Goal: Task Accomplishment & Management: Use online tool/utility

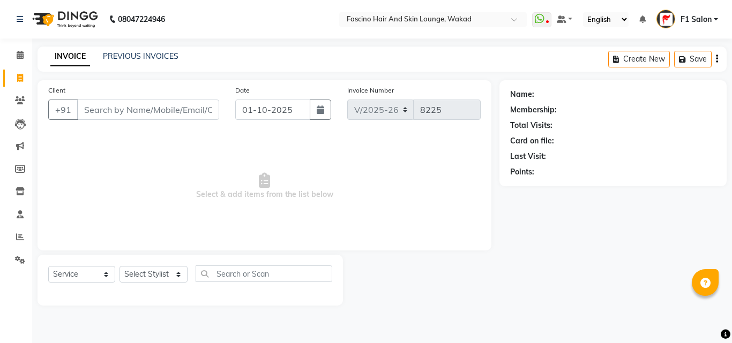
select select "126"
select select "service"
click at [22, 216] on icon at bounding box center [20, 214] width 7 height 8
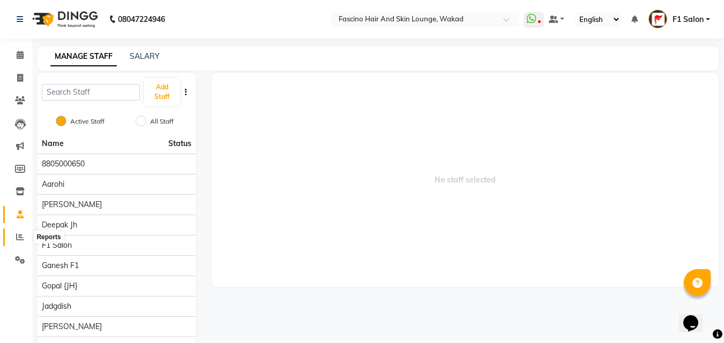
click at [15, 236] on span at bounding box center [20, 237] width 19 height 12
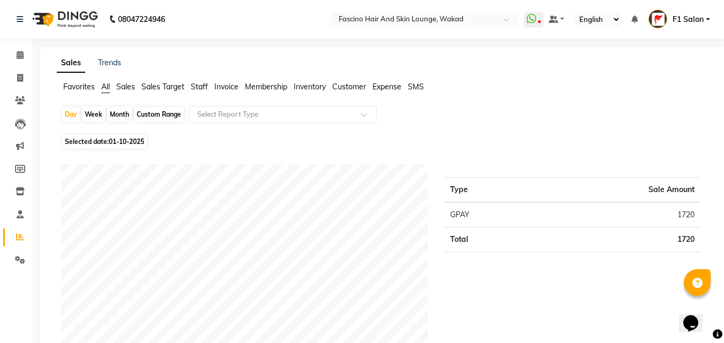
click at [120, 111] on div "Month" at bounding box center [119, 114] width 25 height 15
select select "10"
select select "2025"
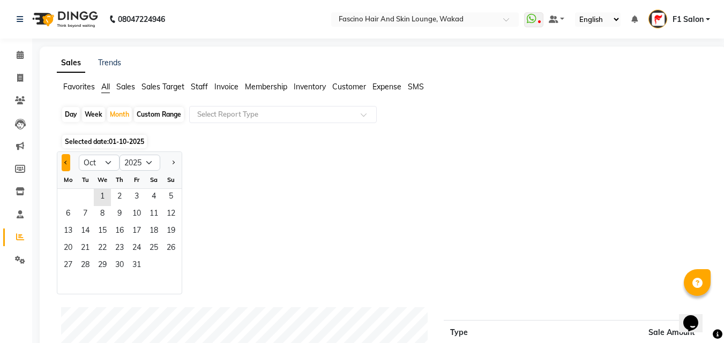
click at [63, 168] on button "Previous month" at bounding box center [66, 162] width 9 height 17
select select "9"
click at [64, 199] on span "1" at bounding box center [67, 197] width 17 height 17
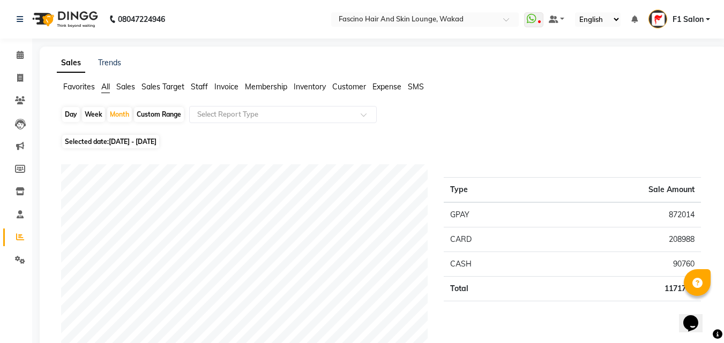
scroll to position [300, 0]
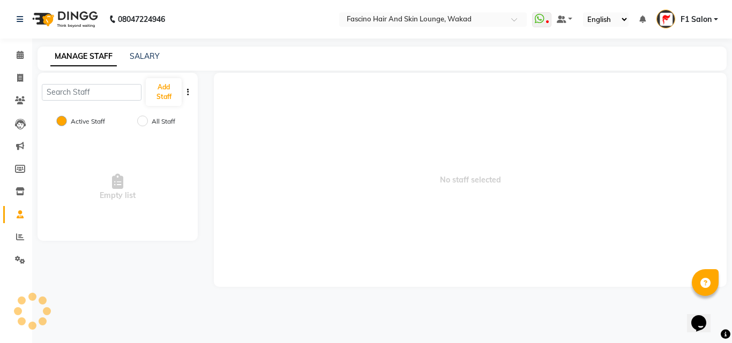
select select "service"
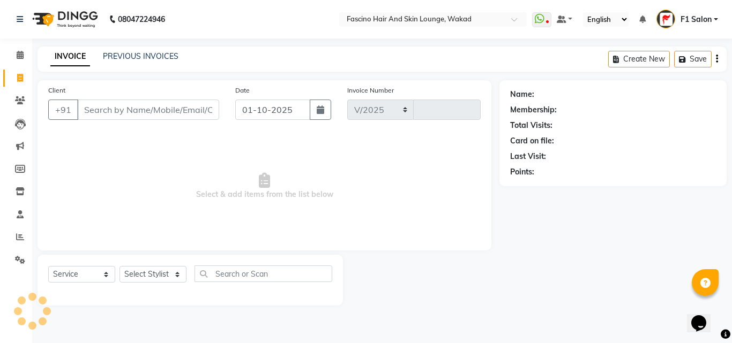
select select "126"
type input "8225"
